Goal: Information Seeking & Learning: Learn about a topic

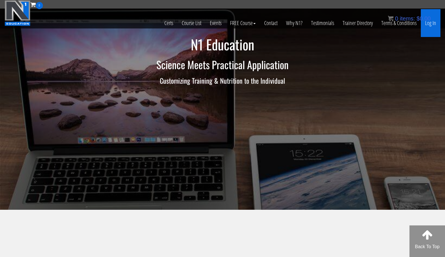
click at [429, 23] on link "Log In" at bounding box center [431, 23] width 20 height 28
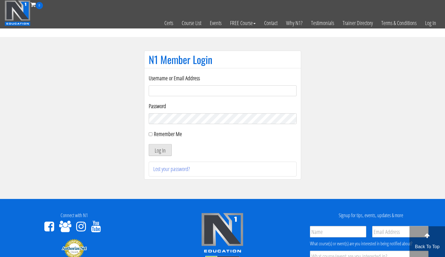
type input "aprilhenderson@outlook.com"
click at [164, 148] on button "Log In" at bounding box center [160, 150] width 23 height 12
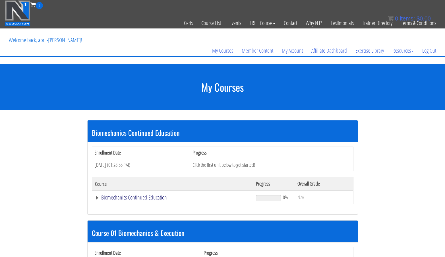
click at [136, 198] on link "Biomechanics Continued Education" at bounding box center [172, 197] width 155 height 6
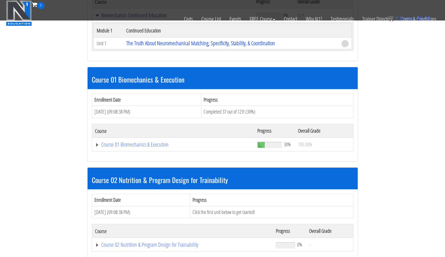
scroll to position [152, 0]
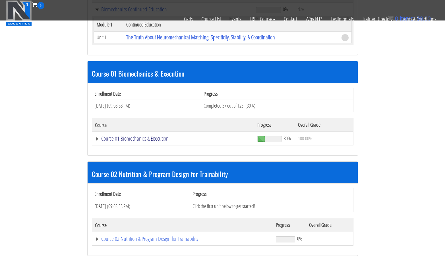
click at [157, 12] on link "Course 01 Biomechanics & Execution" at bounding box center [172, 10] width 155 height 6
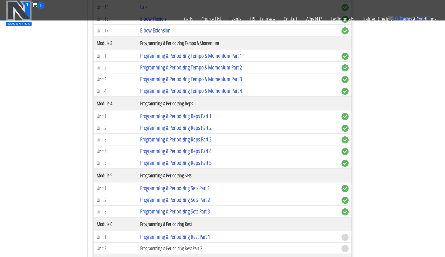
scroll to position [615, 0]
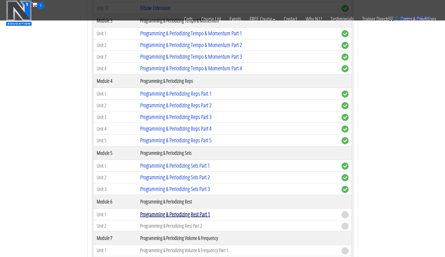
click at [197, 217] on link "Programming & Periodizing Rest Part 1" at bounding box center [175, 214] width 70 height 8
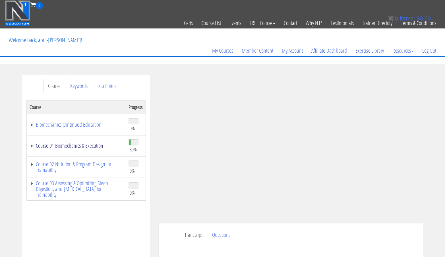
click at [85, 143] on link "Course 01 Biomechanics & Execution" at bounding box center [76, 146] width 93 height 6
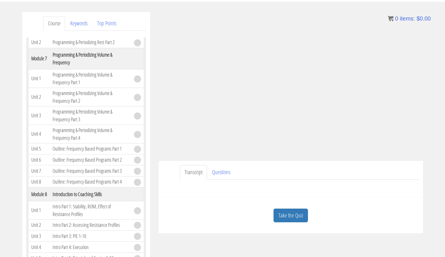
scroll to position [62, 0]
click at [278, 218] on link "Take the Quiz" at bounding box center [290, 216] width 34 height 14
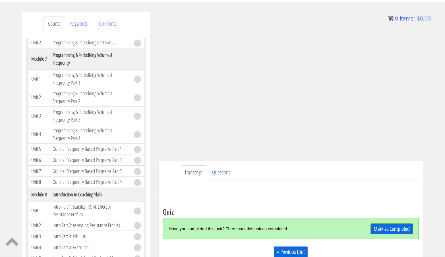
scroll to position [84, 0]
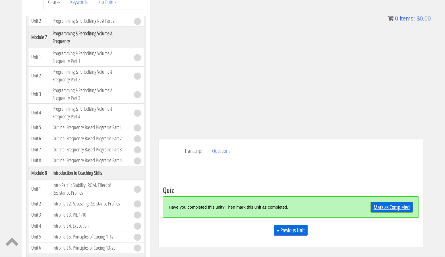
click at [379, 208] on link "Mark as Completed" at bounding box center [391, 207] width 42 height 11
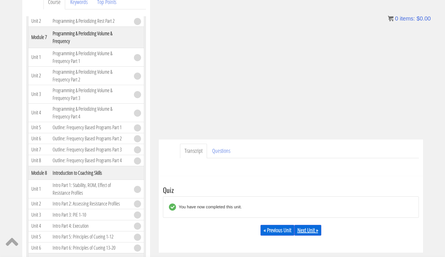
click at [312, 230] on link "Next Unit »" at bounding box center [307, 230] width 27 height 11
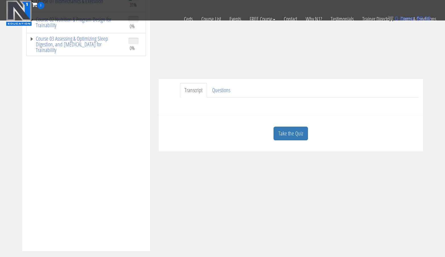
scroll to position [108, 0]
click at [286, 135] on link "Take the Quiz" at bounding box center [290, 134] width 34 height 14
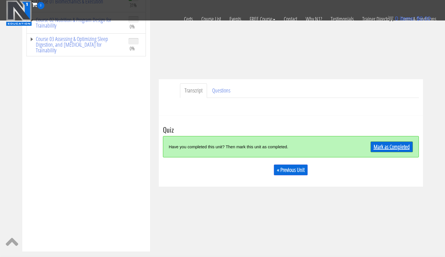
click at [392, 147] on link "Mark as Completed" at bounding box center [391, 146] width 42 height 11
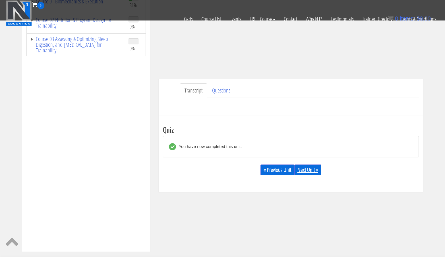
click at [311, 171] on link "Next Unit »" at bounding box center [307, 169] width 27 height 11
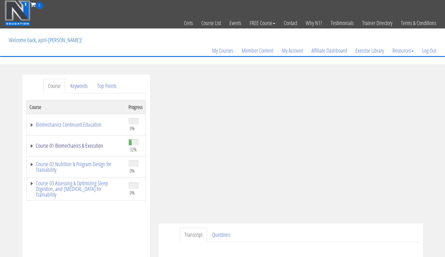
click at [88, 147] on link "Course 01 Biomechanics & Execution" at bounding box center [76, 146] width 93 height 6
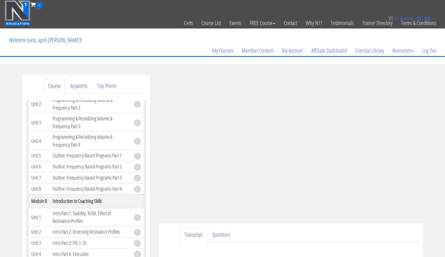
scroll to position [695, 0]
